Goal: Information Seeking & Learning: Learn about a topic

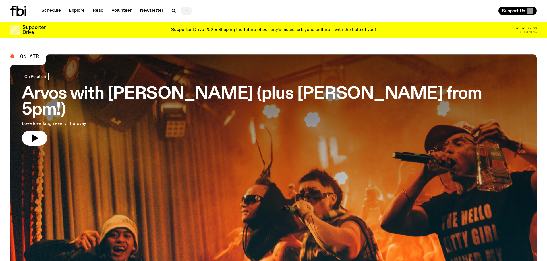
click at [185, 9] on icon "button" at bounding box center [186, 10] width 7 height 7
click at [185, 20] on link "About Us" at bounding box center [186, 23] width 29 height 8
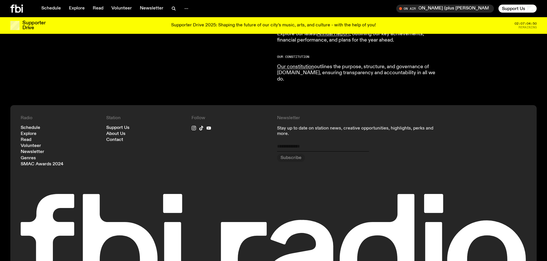
scroll to position [595, 0]
click at [112, 138] on link "Contact" at bounding box center [114, 140] width 17 height 4
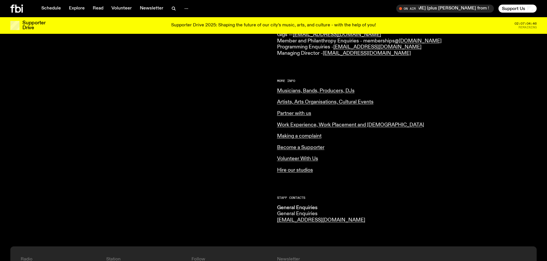
scroll to position [229, 0]
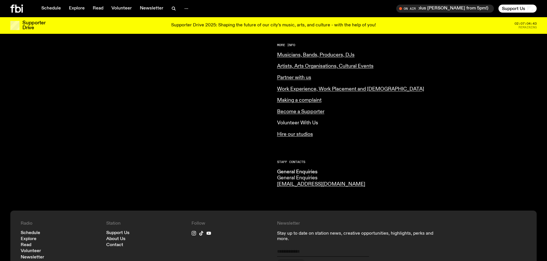
click at [302, 123] on link "Volunteer With Us" at bounding box center [297, 123] width 41 height 5
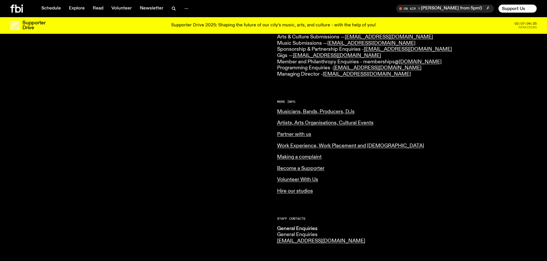
scroll to position [171, 0]
click at [311, 147] on link "Work Experience, Work Placement and Internship" at bounding box center [350, 146] width 147 height 5
click at [289, 135] on link "Partner with us" at bounding box center [294, 135] width 34 height 5
click at [298, 191] on link "Hire our studios" at bounding box center [295, 191] width 36 height 5
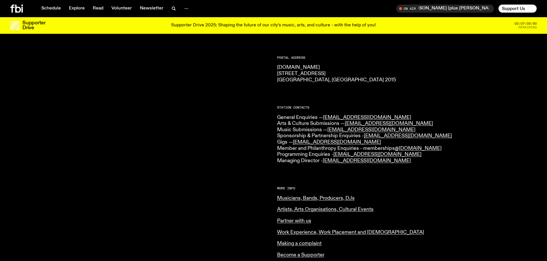
scroll to position [0, 0]
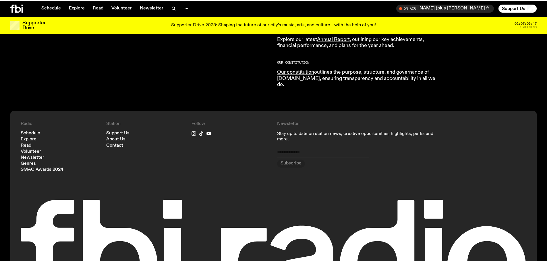
scroll to position [590, 0]
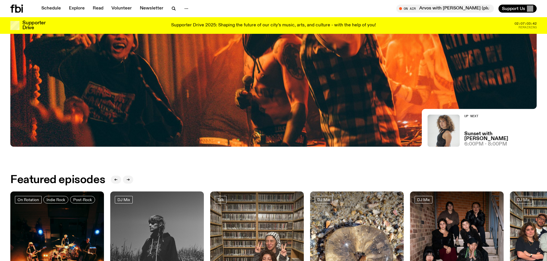
scroll to position [217, 0]
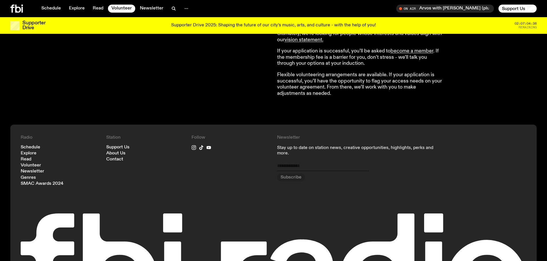
scroll to position [513, 0]
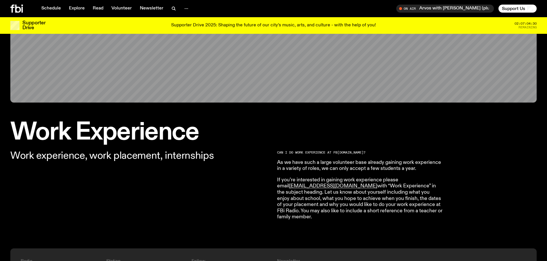
scroll to position [112, 0]
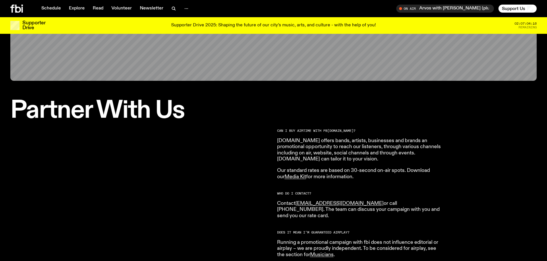
scroll to position [170, 0]
